Goal: Information Seeking & Learning: Find specific fact

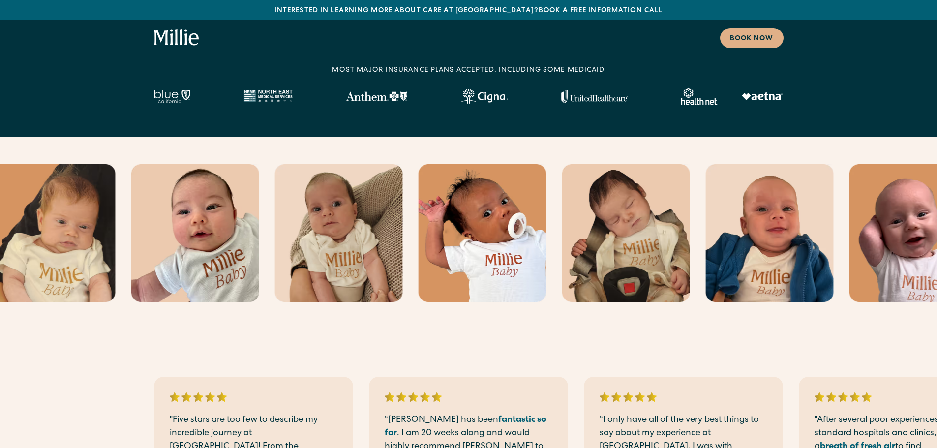
scroll to position [260, 0]
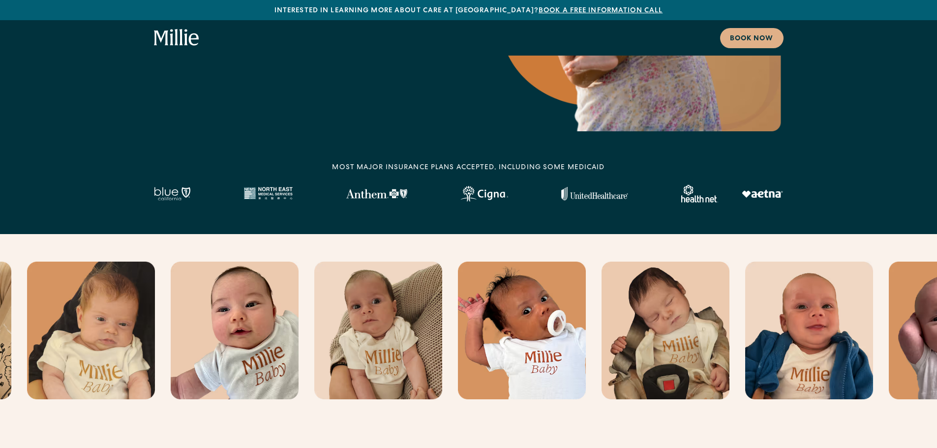
click at [484, 164] on div "MOST MAJOR INSURANCE PLANS ACCEPTED, INCLUDING some MEDICAID" at bounding box center [468, 168] width 273 height 10
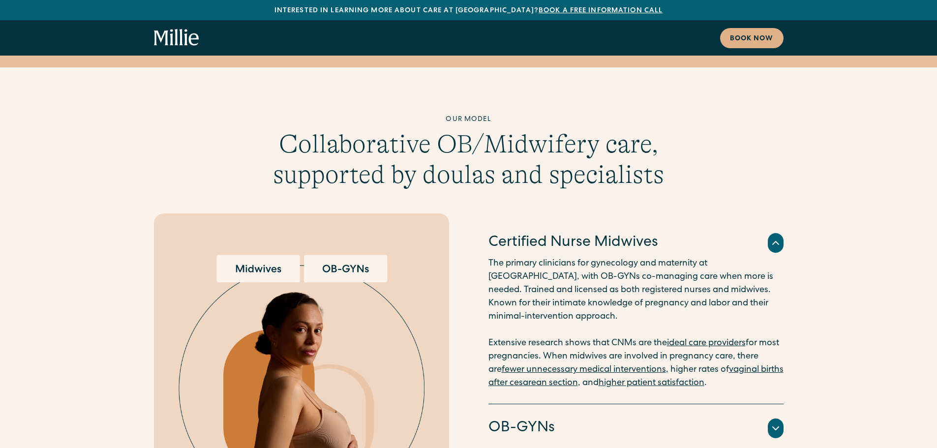
scroll to position [2425, 0]
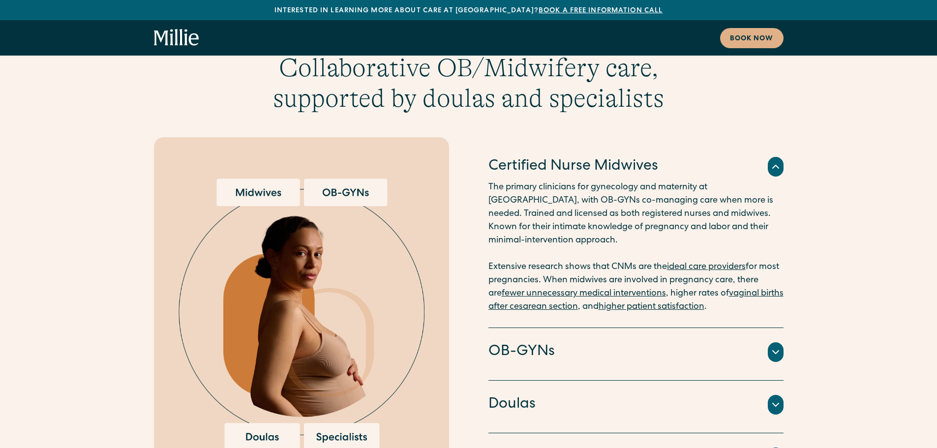
click at [621, 328] on div "OB-GYNs Doctors and surgeons trained to perform [MEDICAL_DATA] sections, vacuum…" at bounding box center [636, 354] width 295 height 53
click at [622, 342] on div "OB-GYNs" at bounding box center [636, 352] width 295 height 21
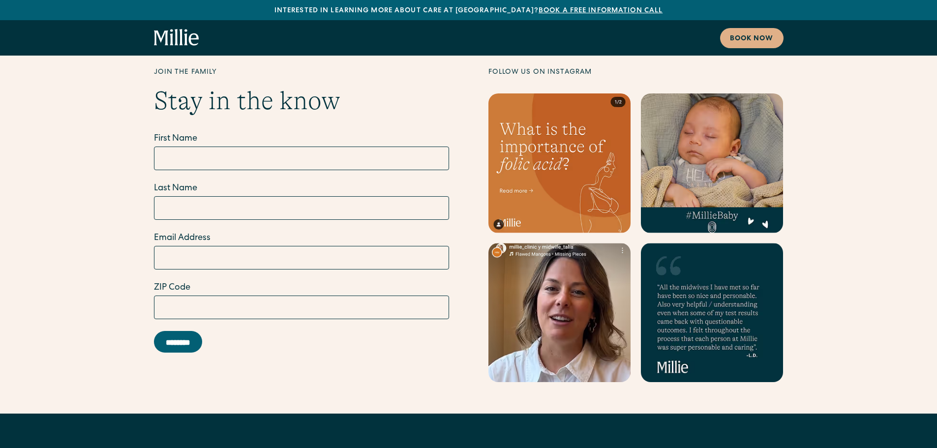
scroll to position [5712, 0]
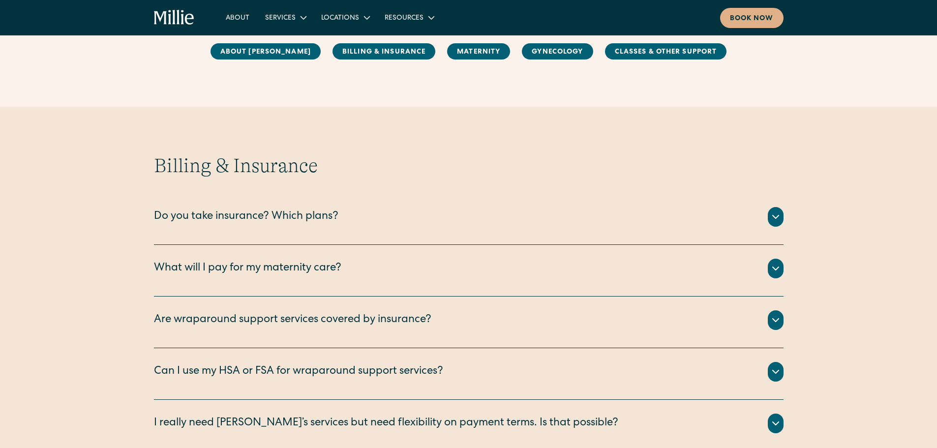
scroll to position [394, 0]
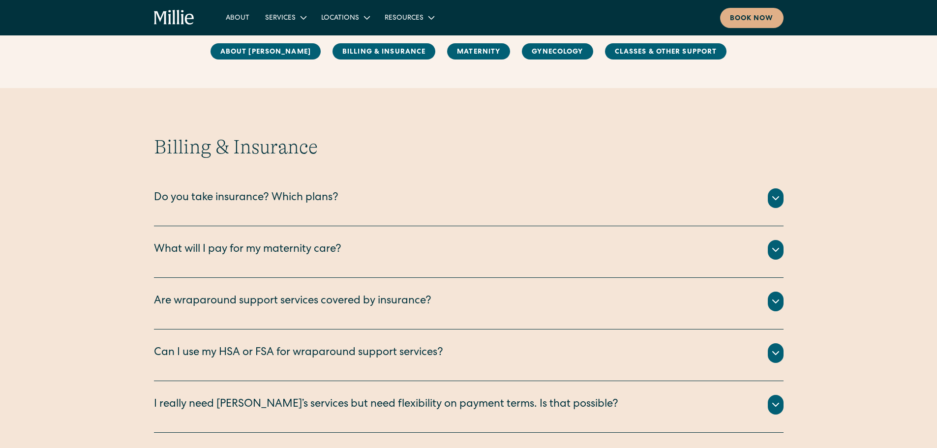
click at [489, 199] on div "Do you take insurance? Which plans?" at bounding box center [469, 198] width 630 height 20
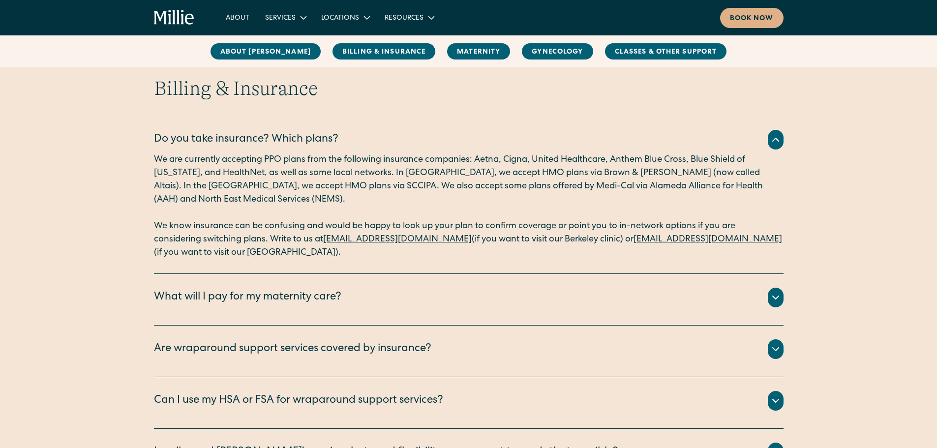
scroll to position [590, 0]
